Goal: Transaction & Acquisition: Purchase product/service

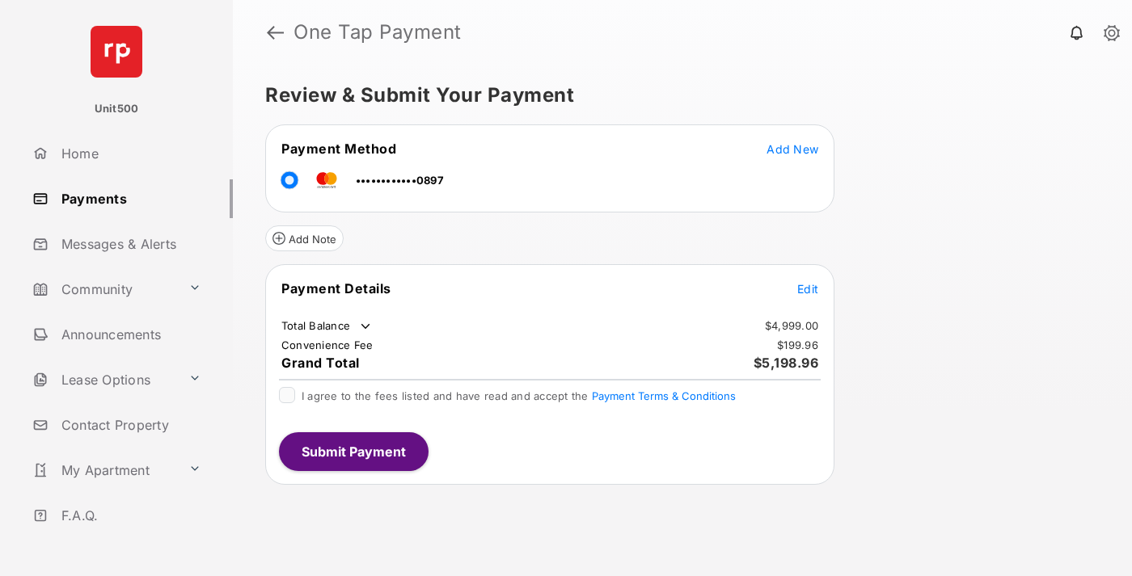
click at [807, 289] on span "Edit" at bounding box center [807, 289] width 21 height 14
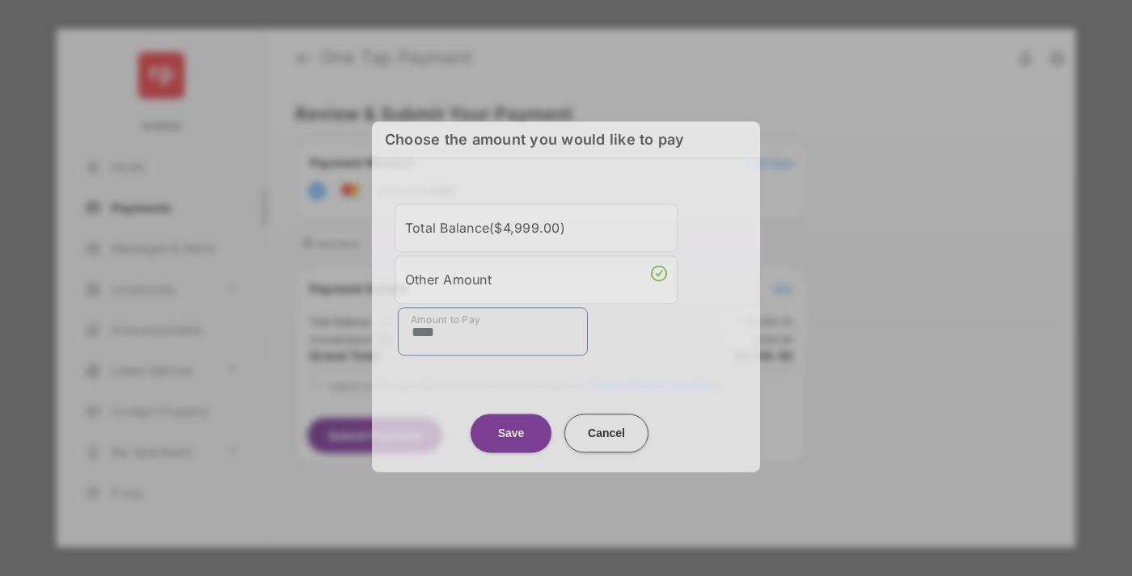
type input "****"
click at [511, 427] on button "Save" at bounding box center [510, 433] width 81 height 39
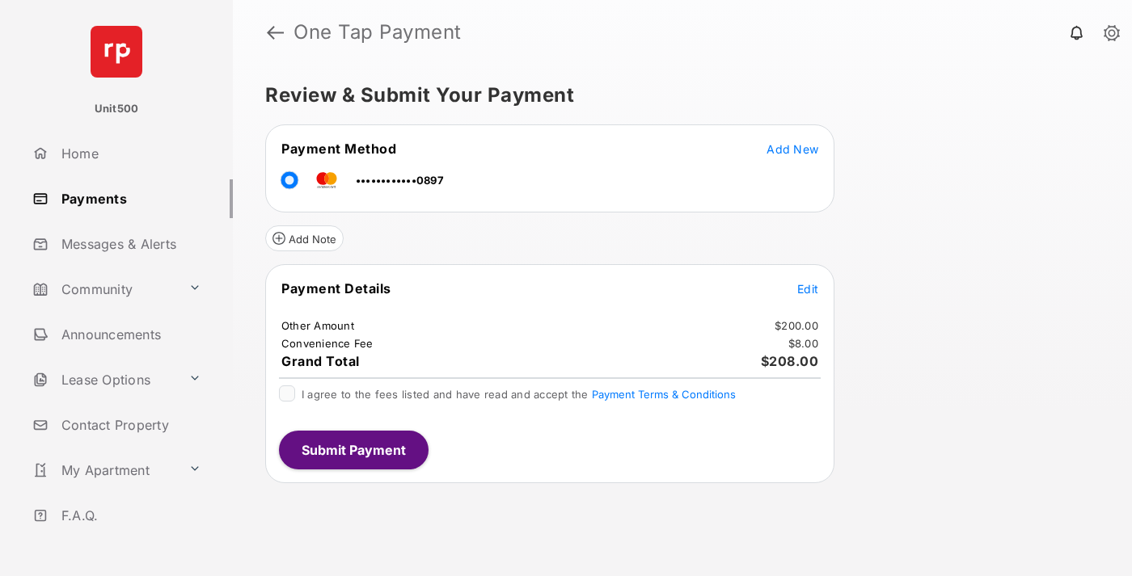
click at [807, 289] on span "Edit" at bounding box center [807, 289] width 21 height 14
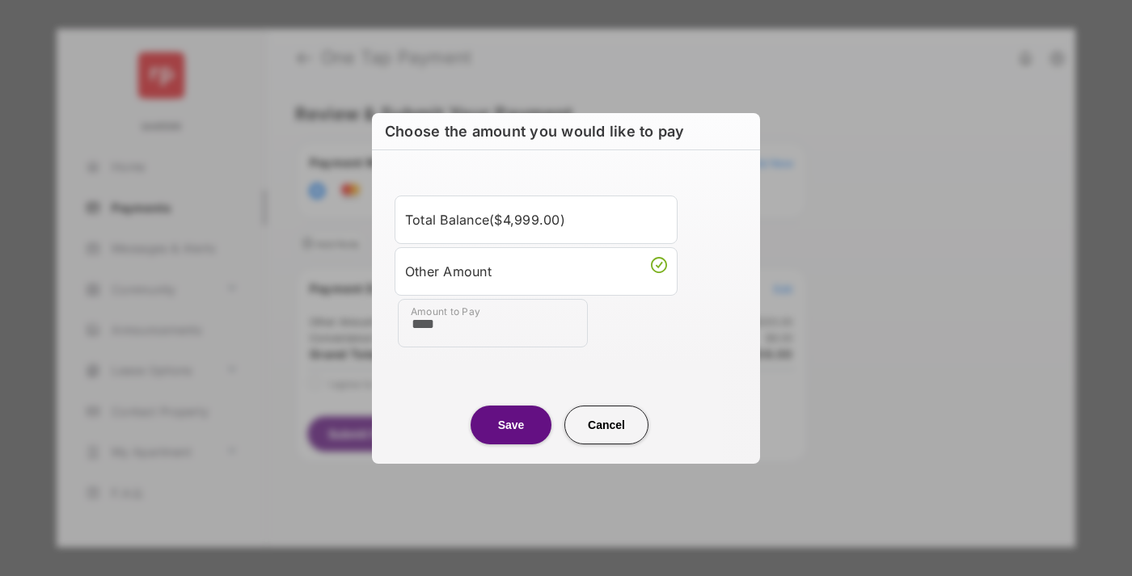
click at [511, 424] on button "Save" at bounding box center [510, 425] width 81 height 39
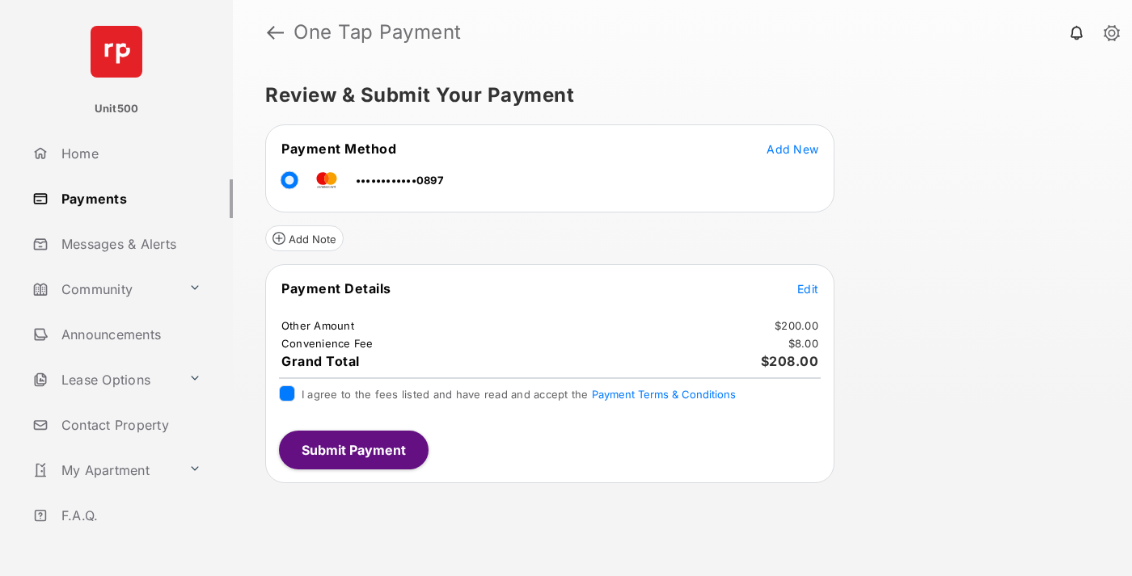
click at [352, 449] on button "Submit Payment" at bounding box center [354, 450] width 150 height 39
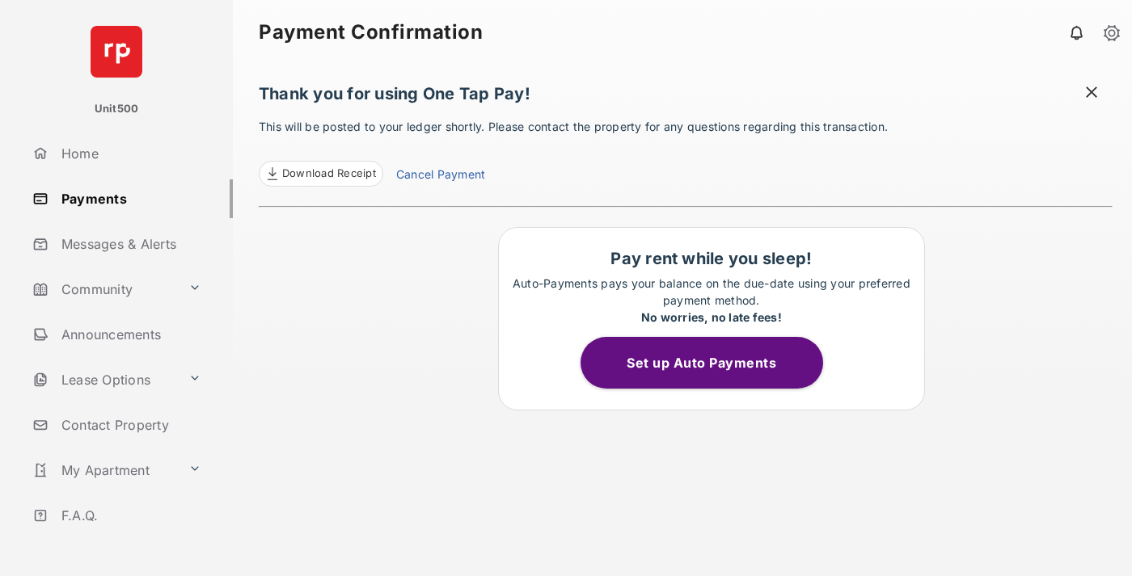
click at [320, 174] on span "Download Receipt" at bounding box center [329, 174] width 94 height 16
click at [1091, 94] on span at bounding box center [1091, 94] width 16 height 20
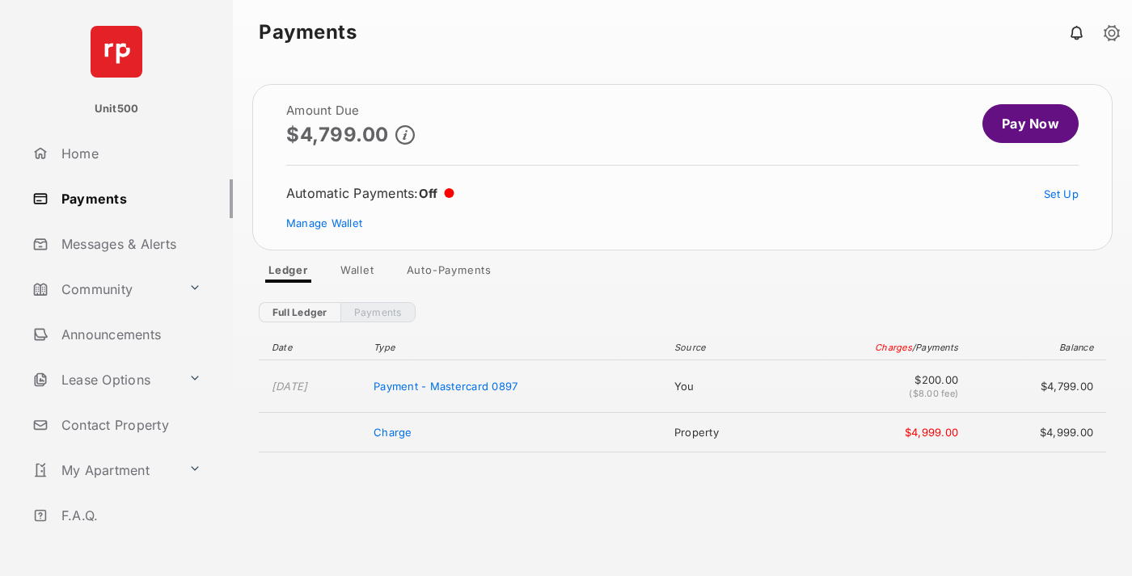
click at [324, 223] on link "Manage Wallet" at bounding box center [324, 223] width 76 height 13
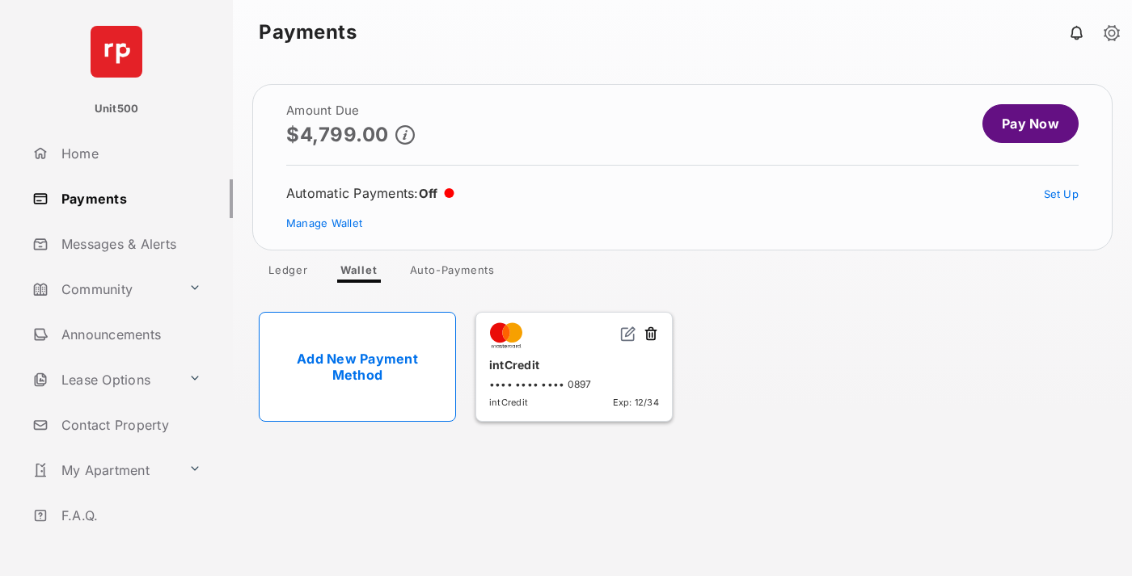
click at [651, 335] on button at bounding box center [651, 335] width 16 height 19
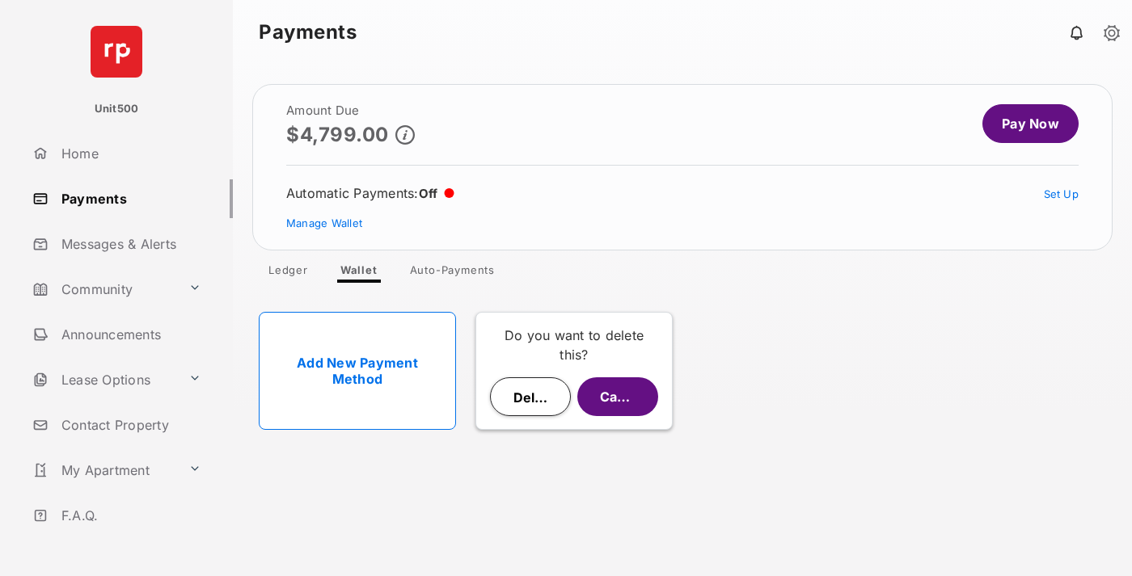
click at [530, 397] on button "Delete" at bounding box center [530, 396] width 81 height 39
